Goal: Task Accomplishment & Management: Use online tool/utility

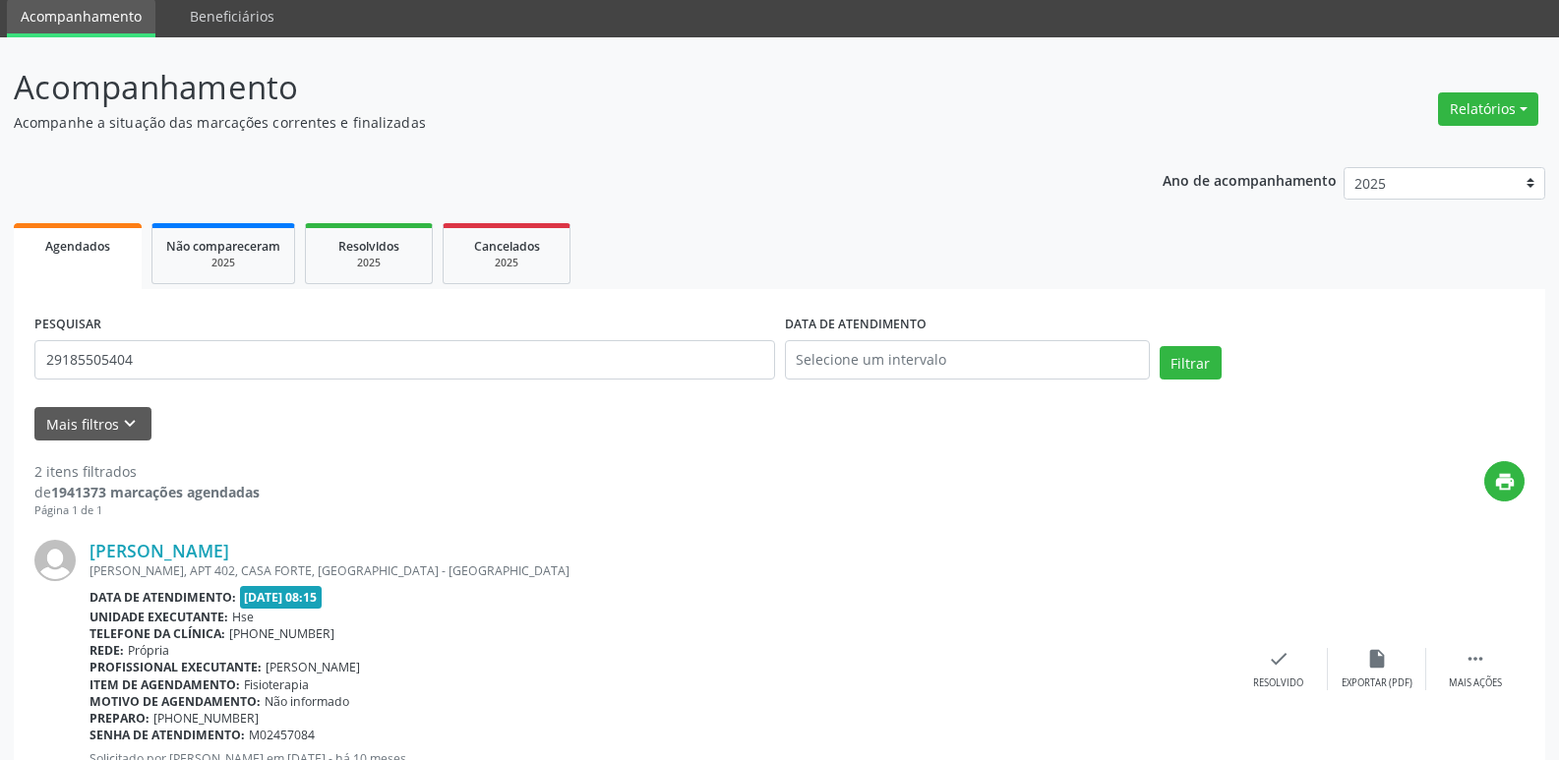
scroll to position [71, 0]
click at [1508, 110] on button "Relatórios" at bounding box center [1488, 108] width 100 height 33
click at [1437, 152] on link "Agendamentos" at bounding box center [1434, 152] width 212 height 28
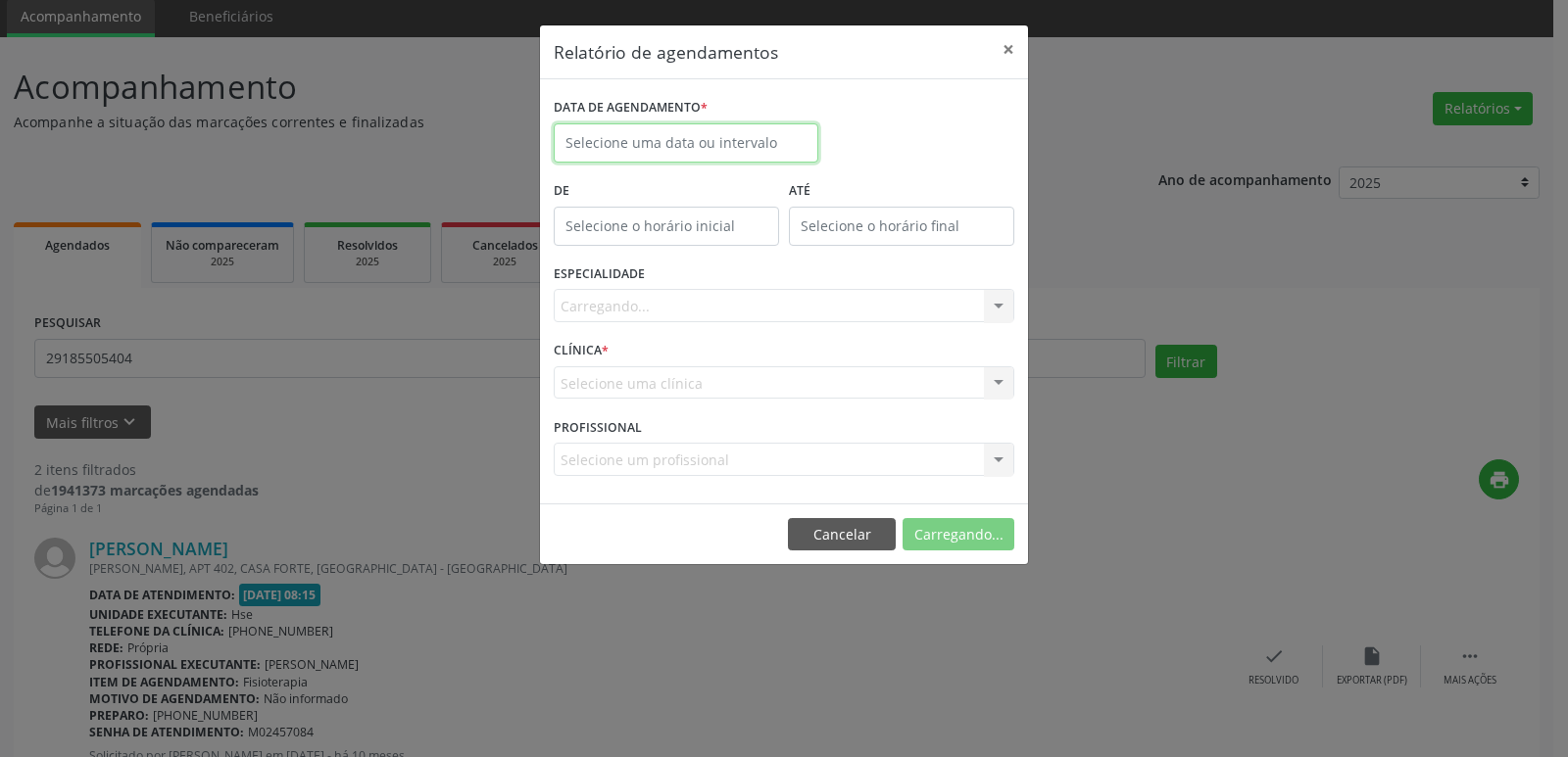
click at [696, 143] on input "text" at bounding box center [686, 142] width 265 height 39
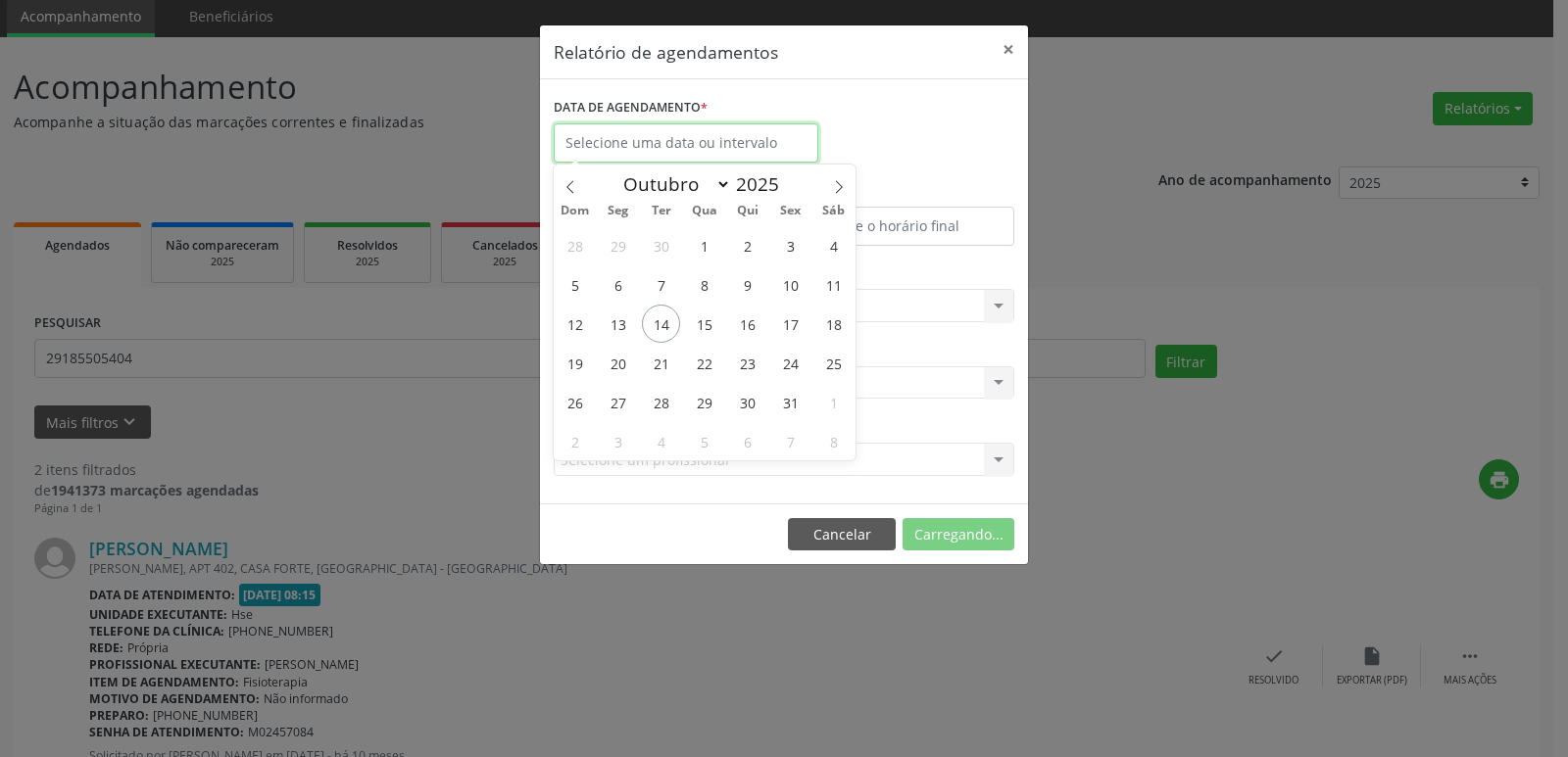
drag, startPoint x: 696, startPoint y: 143, endPoint x: 835, endPoint y: 192, distance: 147.4
click at [696, 142] on input "text" at bounding box center [686, 142] width 265 height 39
click at [835, 192] on icon at bounding box center [839, 187] width 14 height 14
select select "10"
click at [702, 285] on span "5" at bounding box center [704, 285] width 38 height 38
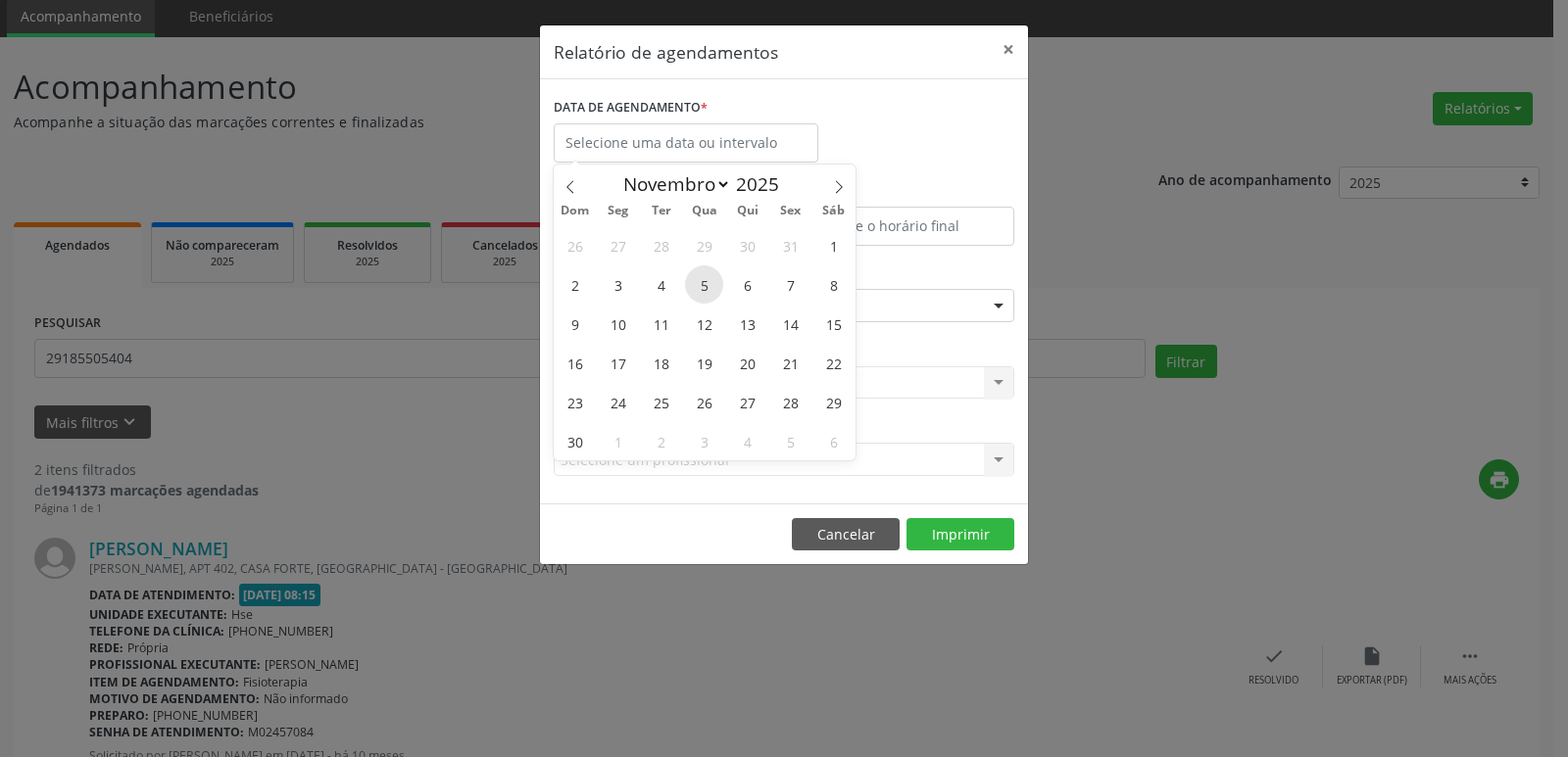
type input "[DATE]"
click at [702, 292] on span "5" at bounding box center [704, 285] width 38 height 38
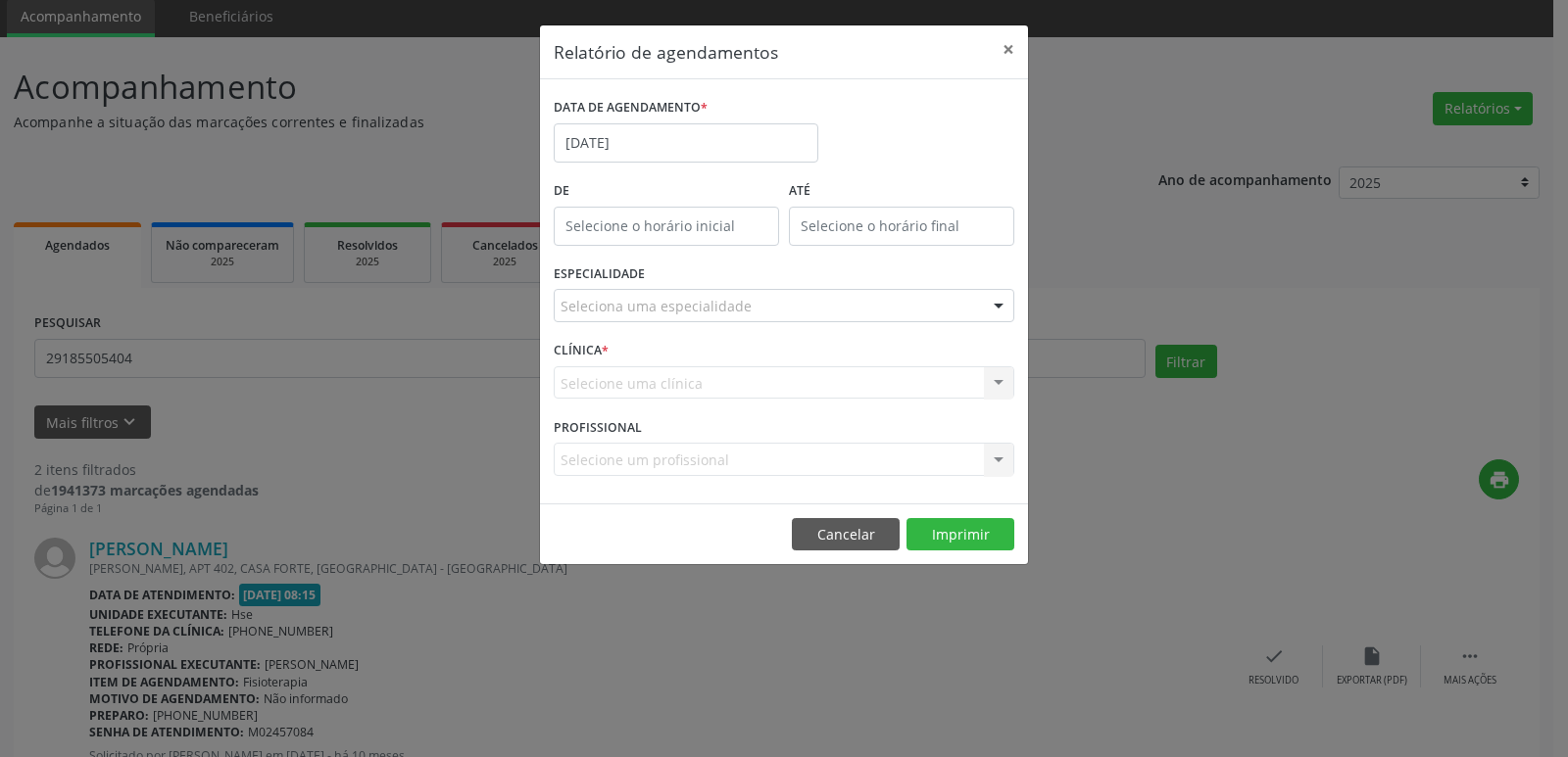
click at [1007, 307] on div at bounding box center [999, 306] width 30 height 33
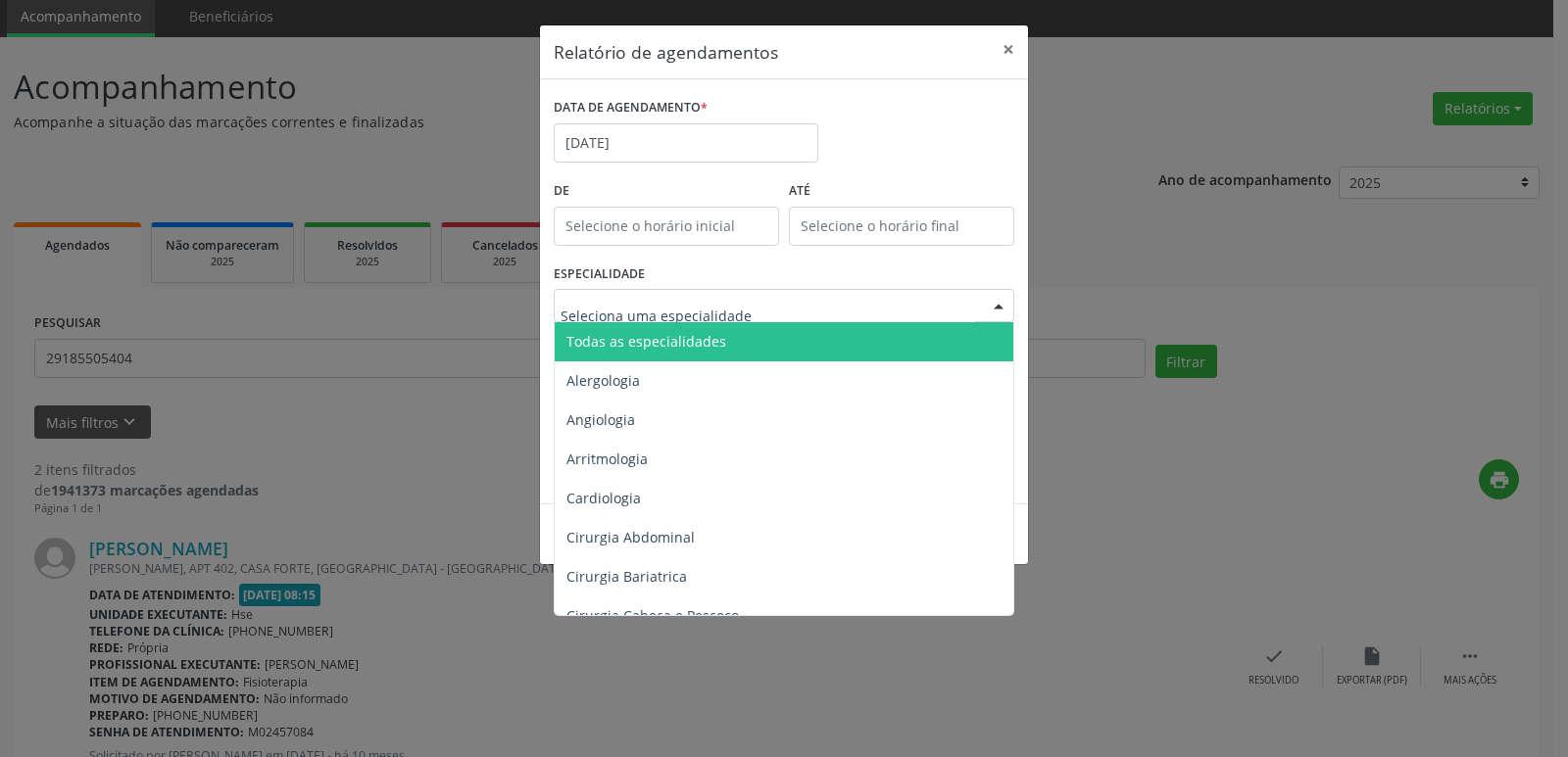
click at [837, 345] on span "Todas as especialidades" at bounding box center [785, 342] width 461 height 39
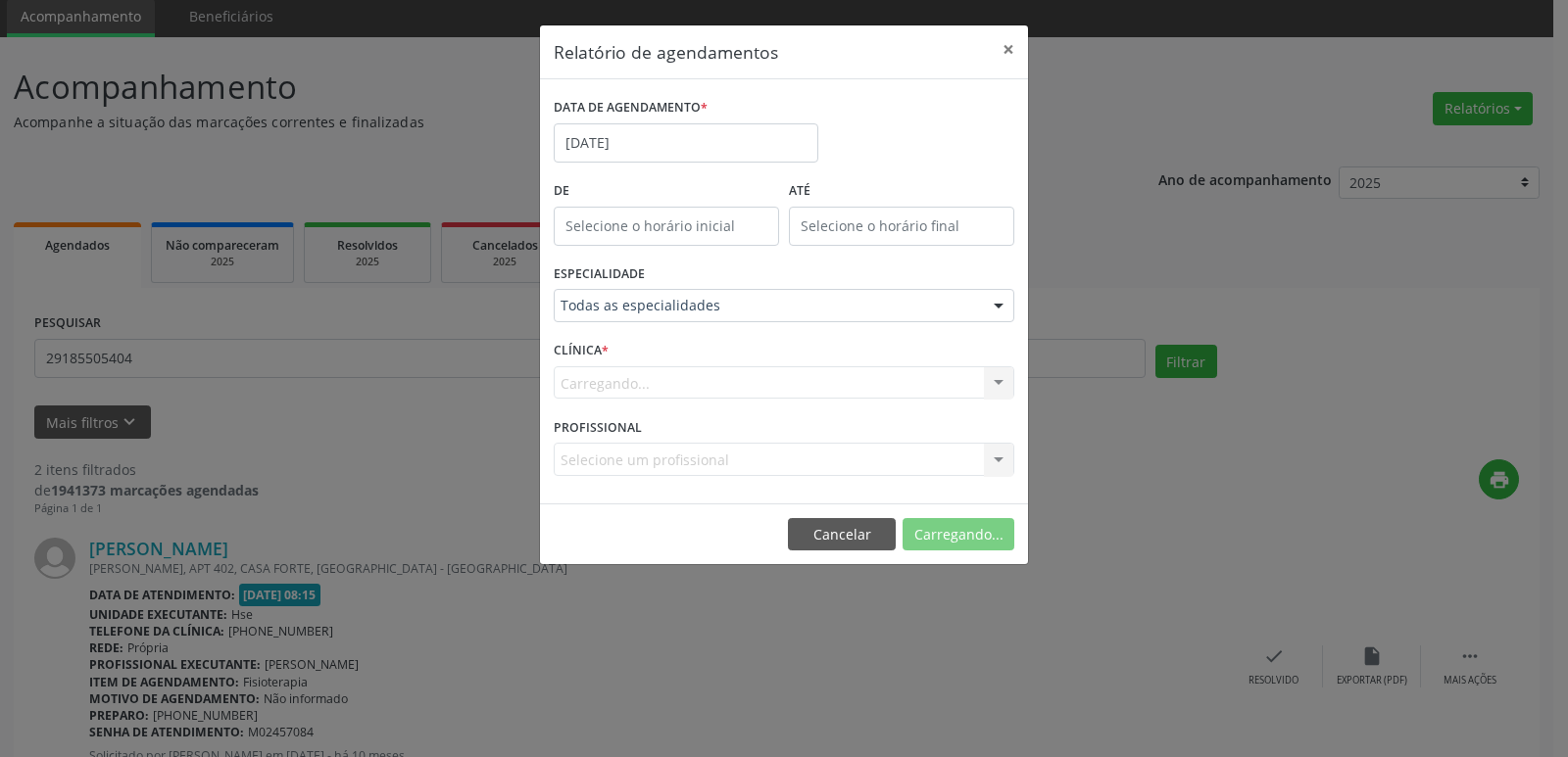
click at [1002, 386] on div "Carregando... Hse Nenhum resultado encontrado para: " " Não há nenhuma opção pa…" at bounding box center [784, 382] width 460 height 33
click at [999, 381] on div "Carregando... Hse Nenhum resultado encontrado para: " " Não há nenhuma opção pa…" at bounding box center [784, 382] width 460 height 33
click at [999, 381] on div at bounding box center [999, 383] width 30 height 33
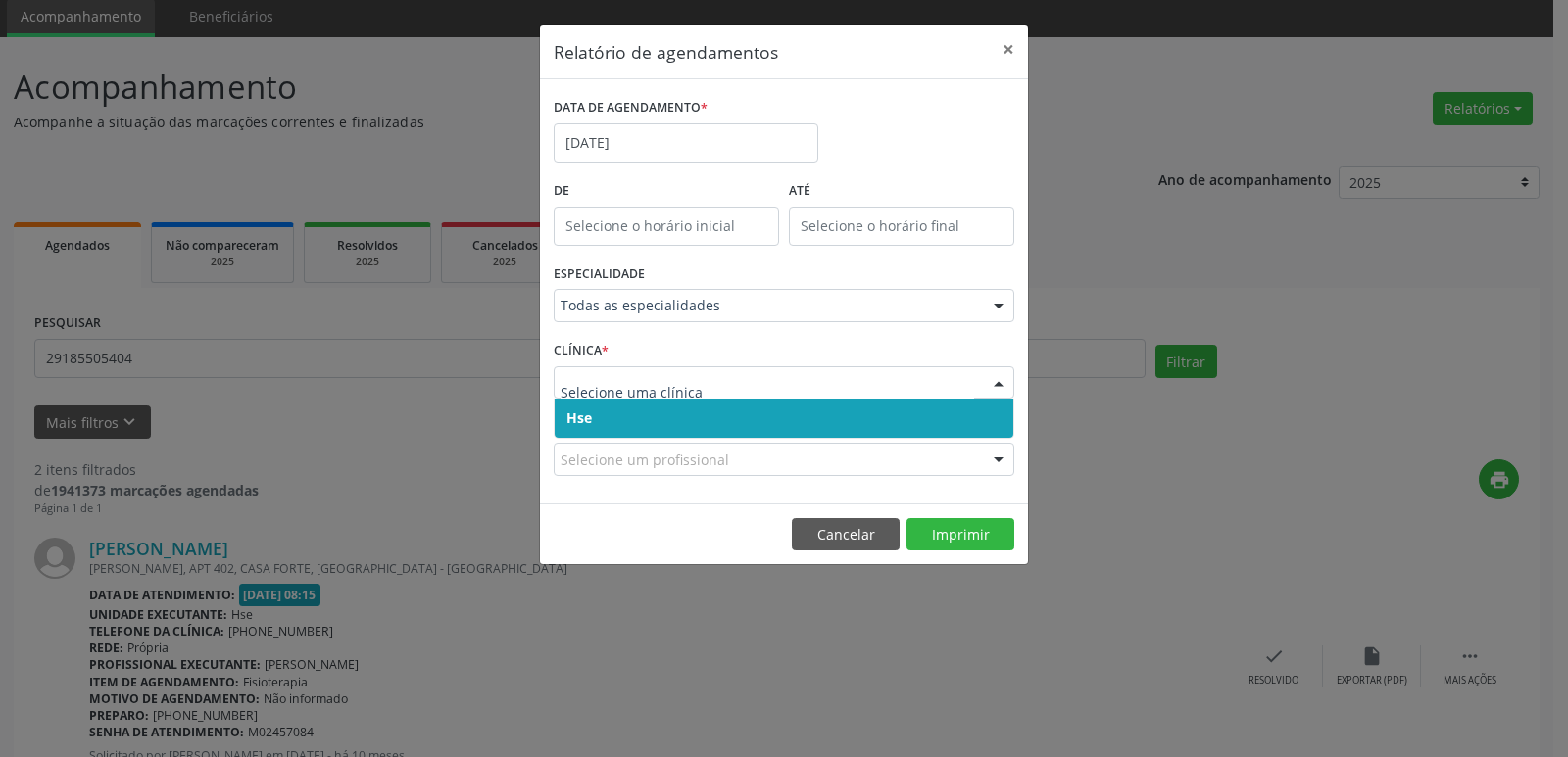
click at [999, 381] on div at bounding box center [999, 383] width 30 height 33
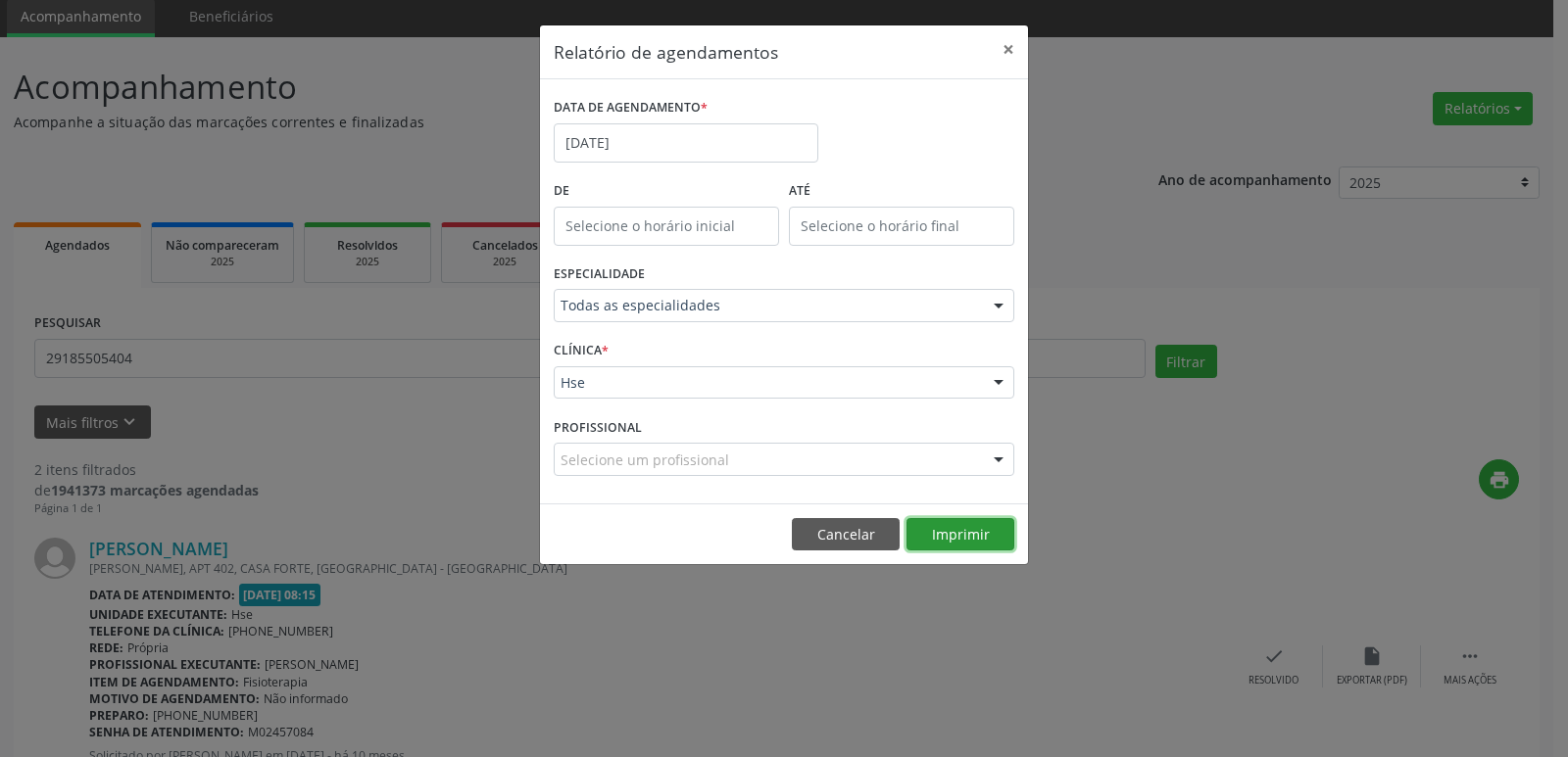
click at [959, 533] on button "Imprimir" at bounding box center [960, 534] width 108 height 33
click at [1004, 46] on button "×" at bounding box center [1008, 50] width 39 height 48
